Goal: Information Seeking & Learning: Learn about a topic

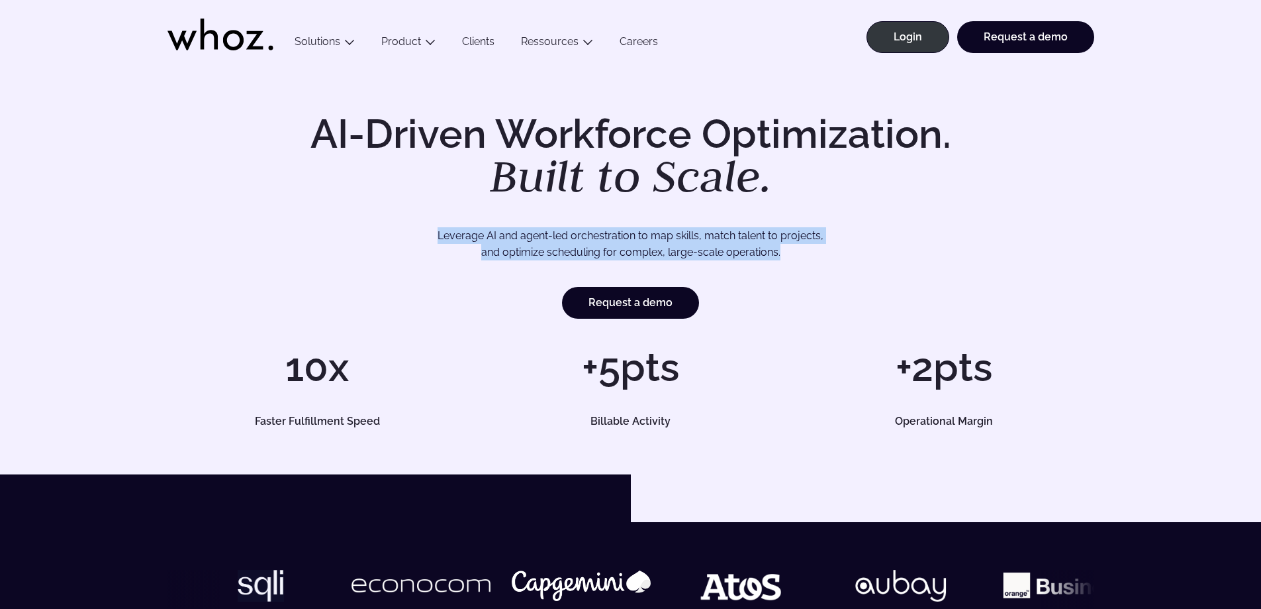
drag, startPoint x: 436, startPoint y: 235, endPoint x: 785, endPoint y: 255, distance: 349.5
click at [785, 255] on p "Leverage AI and agent-led orchestration to map skills, match talent to projects…" at bounding box center [631, 244] width 834 height 34
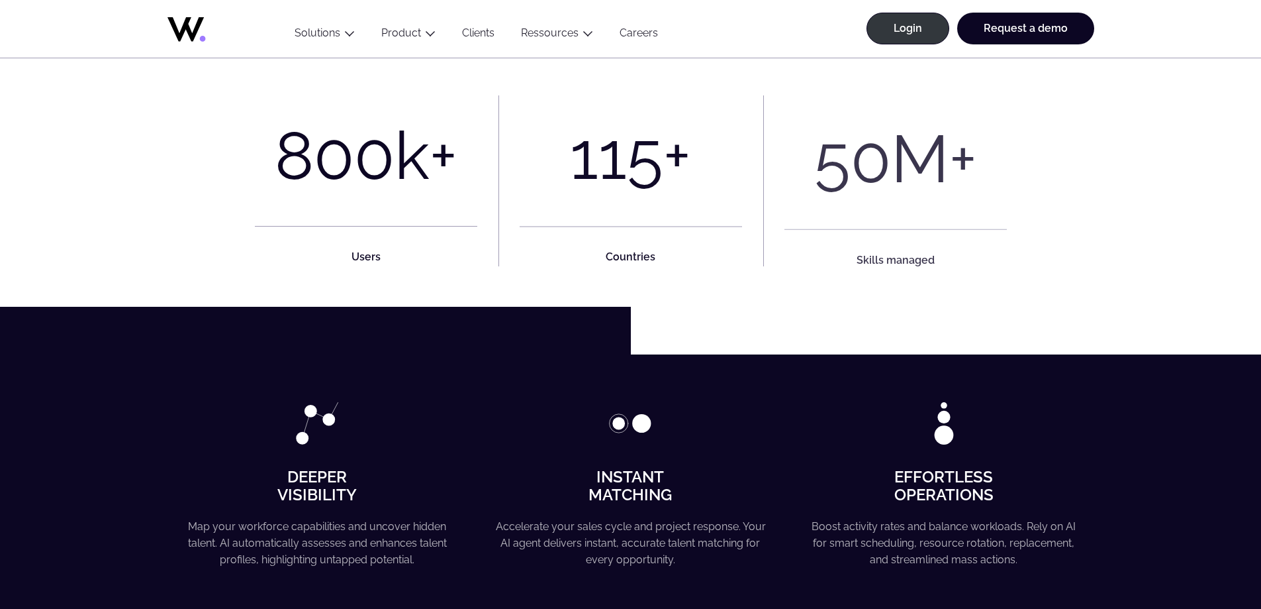
scroll to position [795, 0]
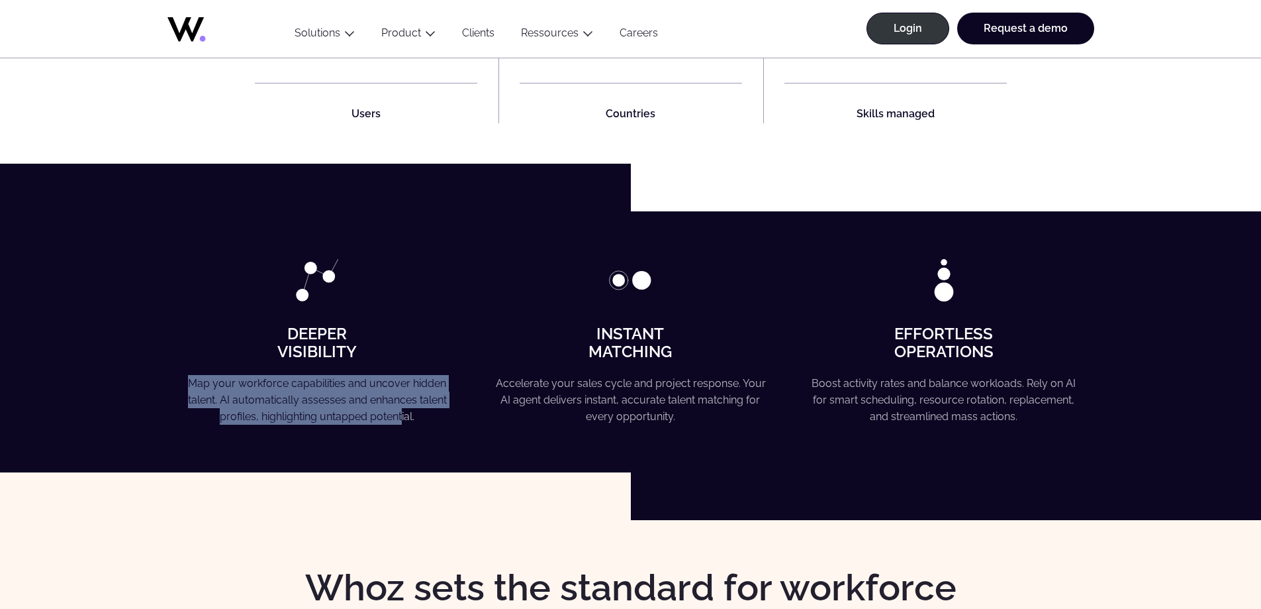
drag, startPoint x: 190, startPoint y: 381, endPoint x: 401, endPoint y: 412, distance: 213.4
click at [402, 412] on p "Map your workforce capabilities and uncover hidden talent. AI automatically ass…" at bounding box center [317, 400] width 270 height 50
click at [400, 412] on p "Map your workforce capabilities and uncover hidden talent. AI automatically ass…" at bounding box center [317, 400] width 270 height 50
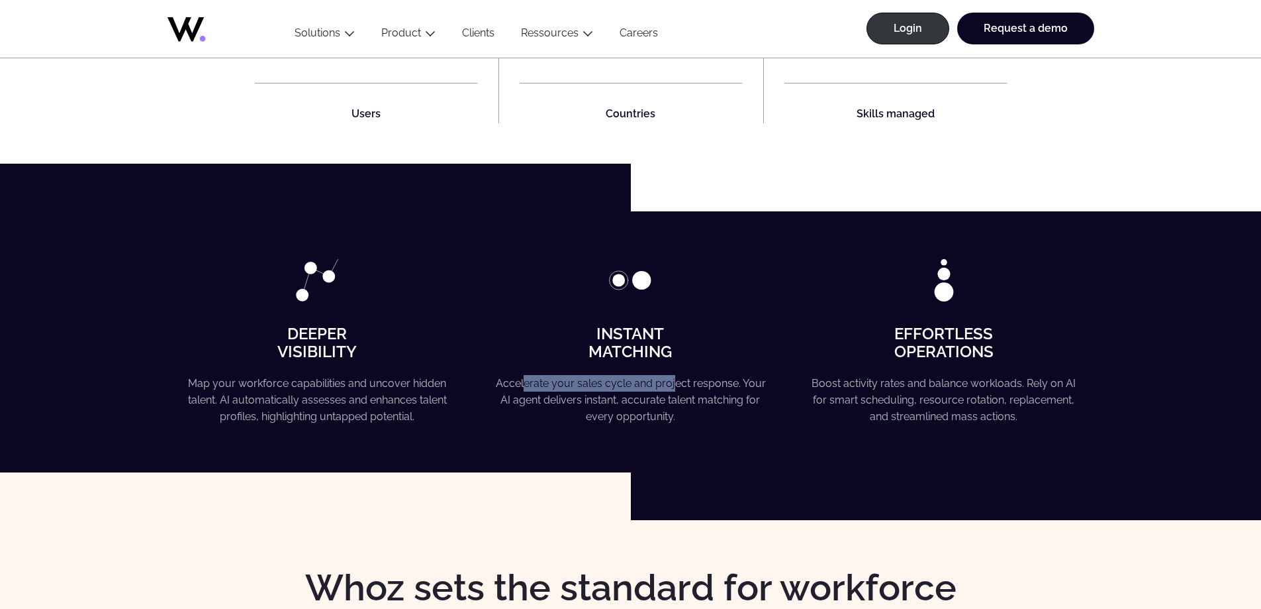
drag, startPoint x: 528, startPoint y: 378, endPoint x: 675, endPoint y: 379, distance: 147.0
click at [675, 378] on p "Accelerate your sales cycle and project response. Your AI agent delivers instan…" at bounding box center [631, 400] width 270 height 50
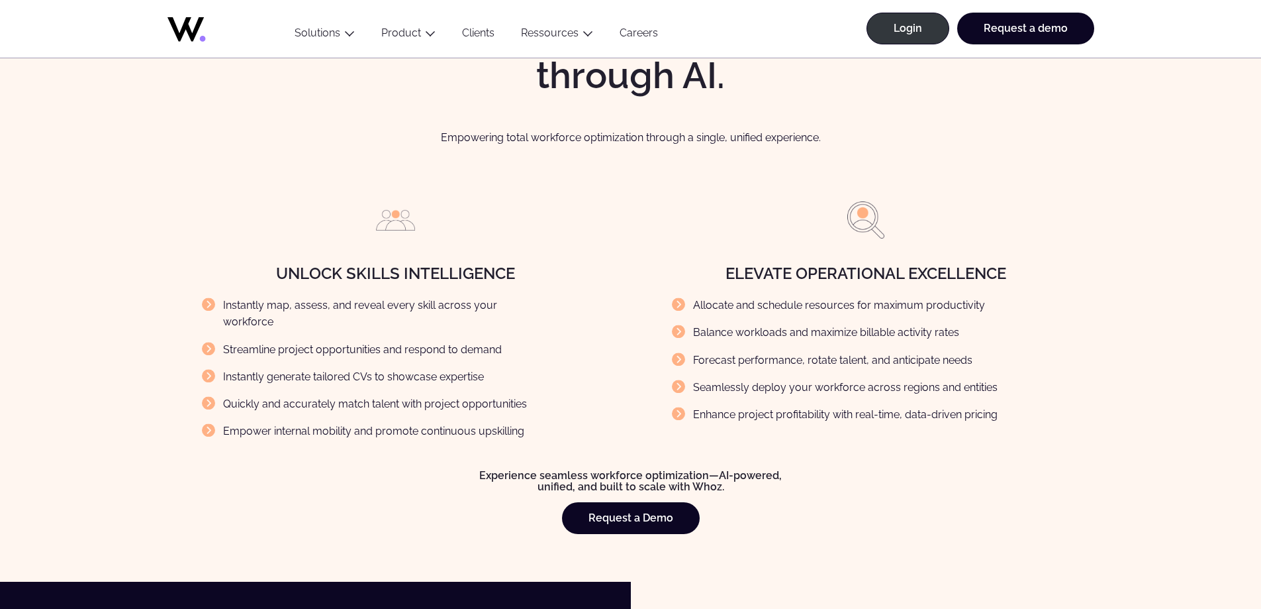
scroll to position [1457, 0]
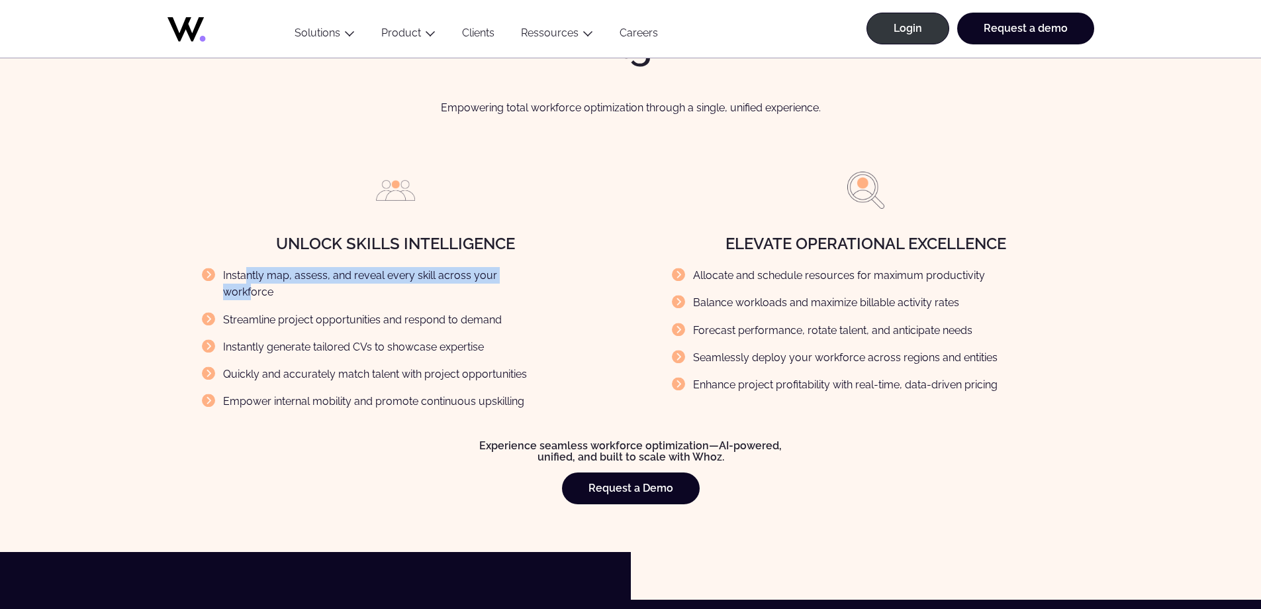
drag, startPoint x: 246, startPoint y: 274, endPoint x: 522, endPoint y: 275, distance: 276.8
click at [522, 275] on li "Instantly map, assess, and reveal every skill across your workforce" at bounding box center [375, 284] width 346 height 34
drag, startPoint x: 526, startPoint y: 305, endPoint x: 530, endPoint y: 319, distance: 14.5
click at [526, 311] on li "Streamline project opportunities and respond to demand" at bounding box center [375, 319] width 346 height 17
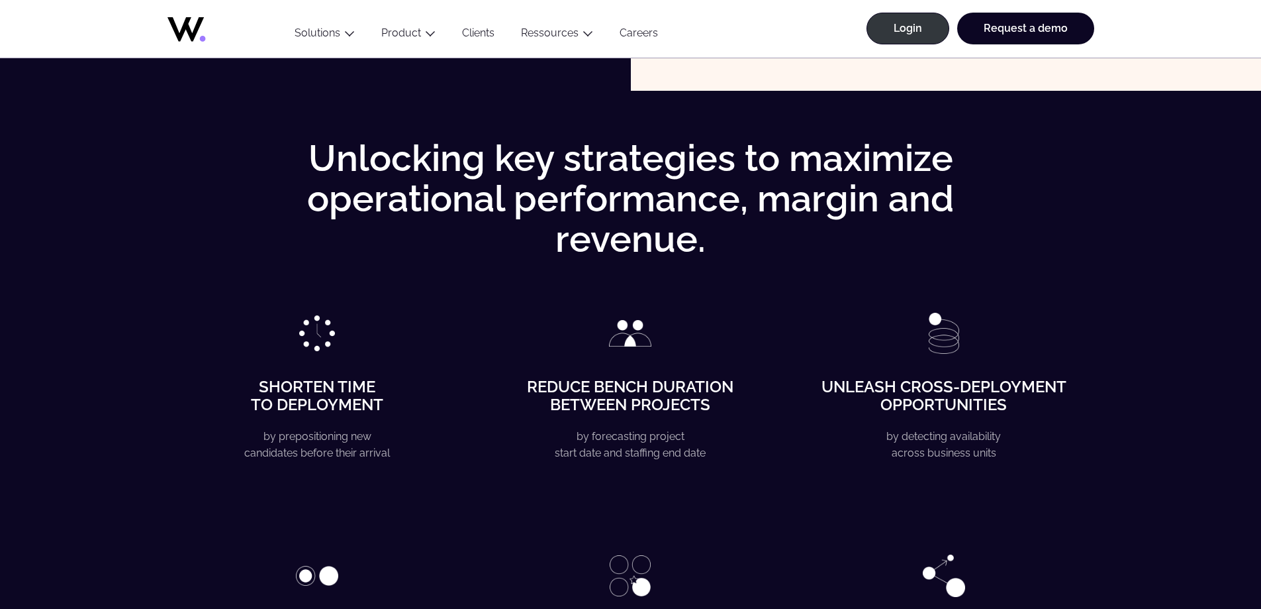
scroll to position [1986, 0]
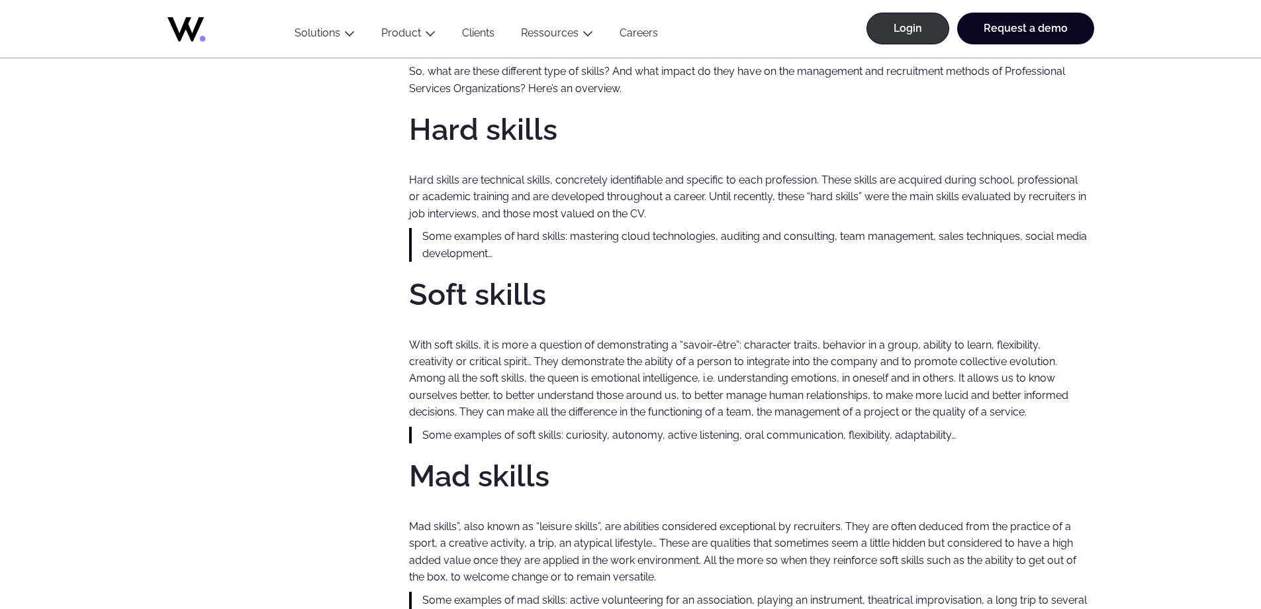
scroll to position [1059, 0]
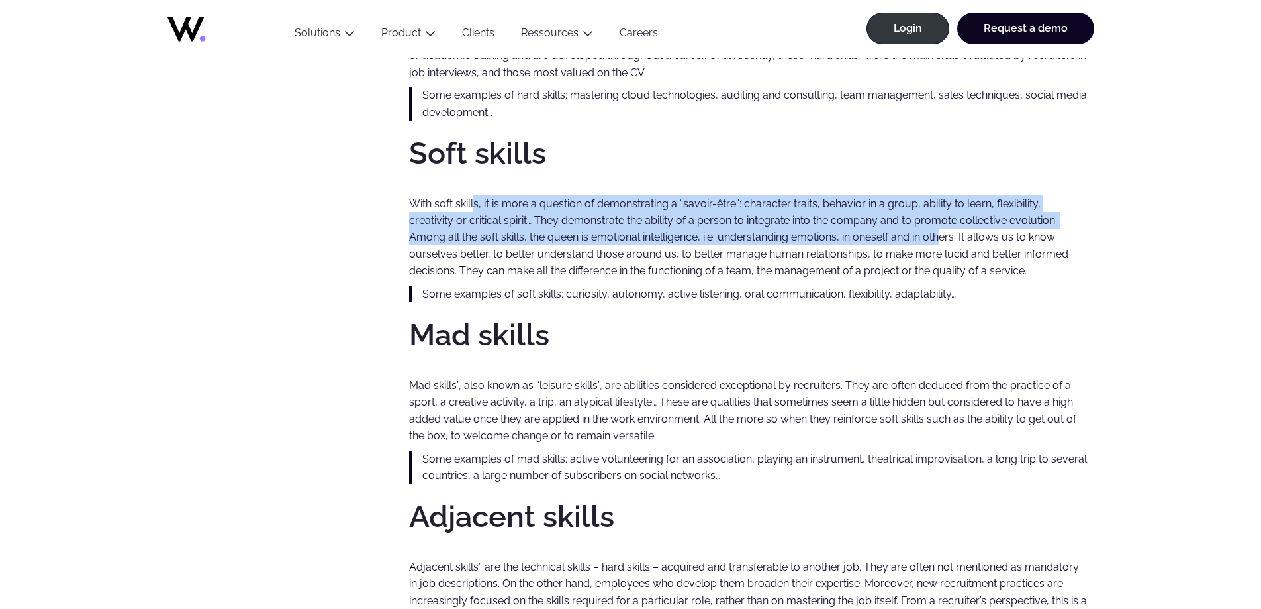
drag, startPoint x: 509, startPoint y: 207, endPoint x: 873, endPoint y: 240, distance: 366.3
click at [873, 240] on p "With soft skills, it is more a question of demonstrating a “savoir-être”: chara…" at bounding box center [748, 236] width 678 height 83
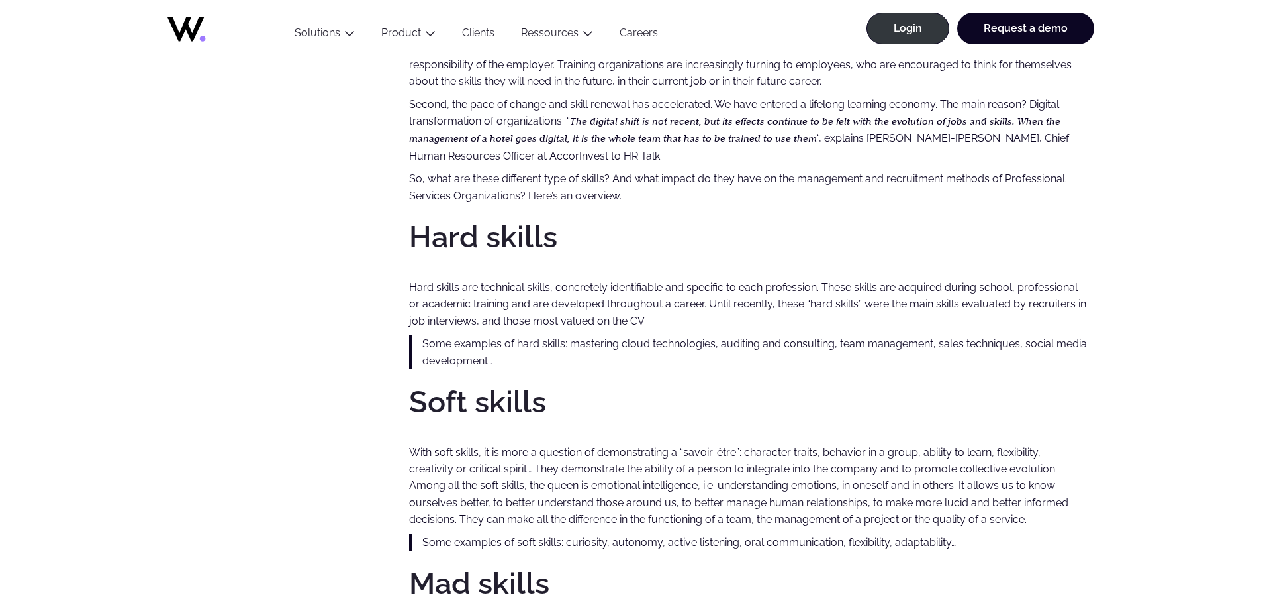
scroll to position [2574, 0]
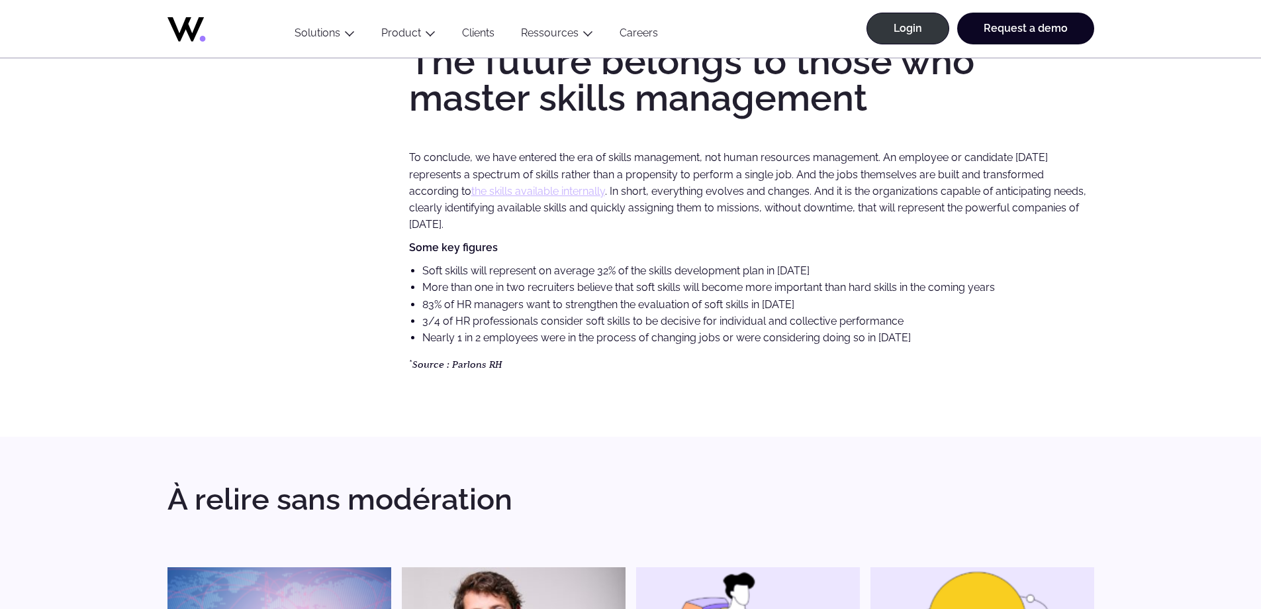
click at [843, 303] on li "83% of HR managers want to strengthen the evaluation of soft skills in [DATE]" at bounding box center [758, 304] width 672 height 17
